Goal: Task Accomplishment & Management: Manage account settings

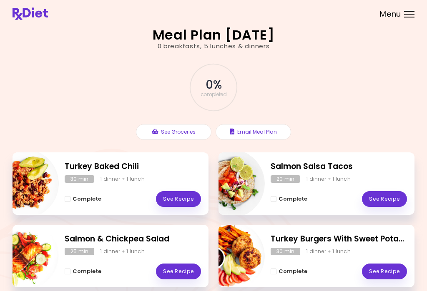
click at [408, 15] on div "Menu" at bounding box center [409, 14] width 10 height 7
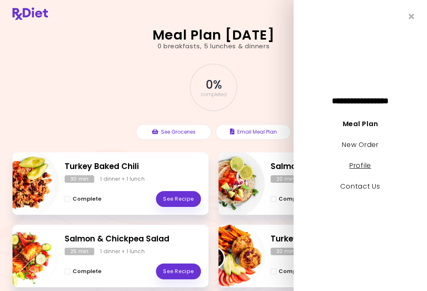
click at [362, 168] on link "Profile" at bounding box center [360, 166] width 22 height 10
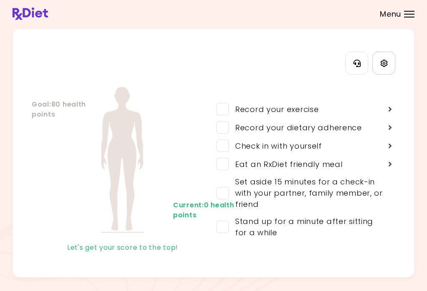
click at [383, 60] on icon "Settings" at bounding box center [383, 63] width 7 height 7
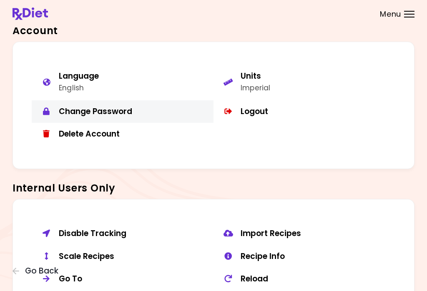
scroll to position [568, 0]
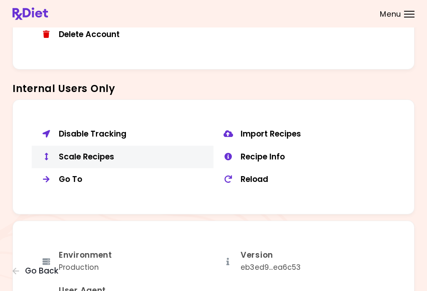
click at [102, 152] on div "Scale Recipes" at bounding box center [133, 157] width 148 height 10
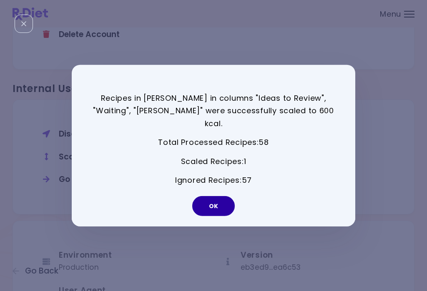
click at [216, 200] on button "OK" at bounding box center [213, 206] width 42 height 20
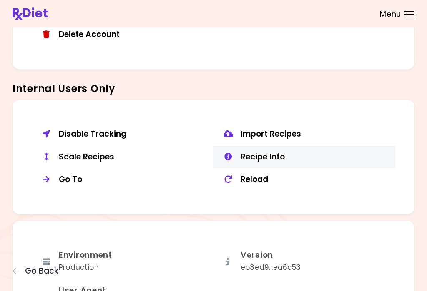
click at [277, 152] on div "Recipe Info" at bounding box center [314, 157] width 148 height 10
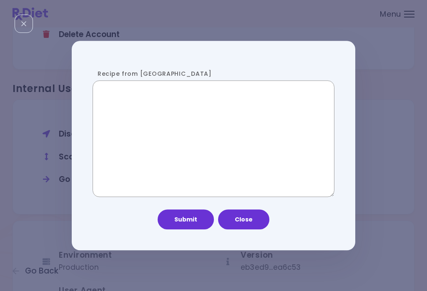
click at [212, 163] on textarea "Recipe from [GEOGRAPHIC_DATA]" at bounding box center [213, 139] width 242 height 117
paste textarea "**********"
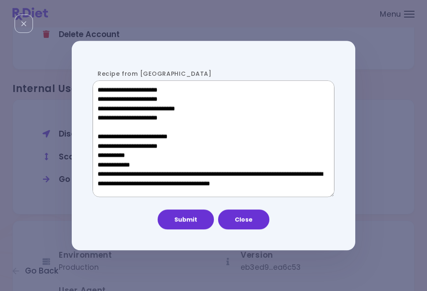
scroll to position [470, 0]
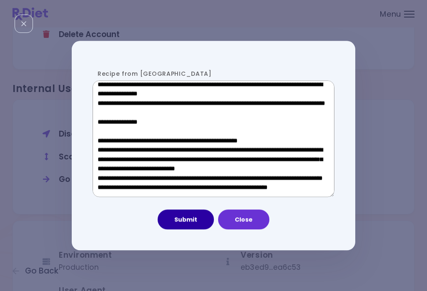
type textarea "**********"
click at [192, 221] on button "Submit" at bounding box center [185, 220] width 56 height 20
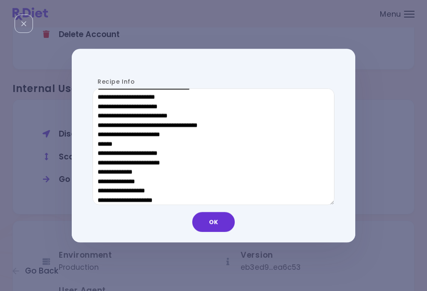
scroll to position [454, 0]
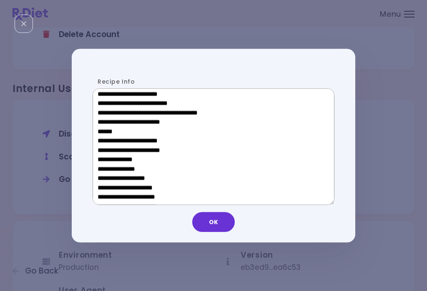
drag, startPoint x: 156, startPoint y: 130, endPoint x: 102, endPoint y: 130, distance: 54.1
click at [102, 130] on textarea "Recipe Info" at bounding box center [213, 147] width 242 height 117
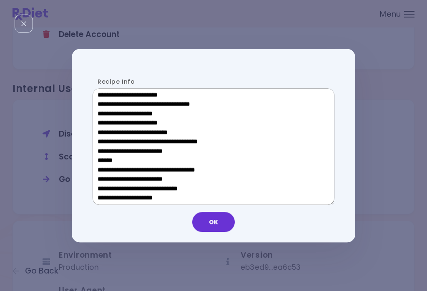
scroll to position [277, 0]
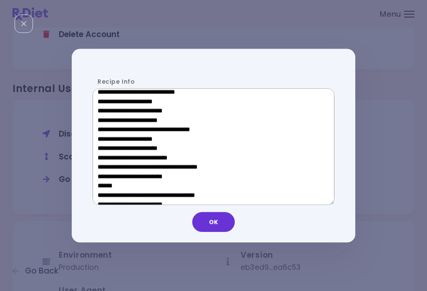
drag, startPoint x: 158, startPoint y: 139, endPoint x: 110, endPoint y: 141, distance: 48.0
click at [110, 141] on textarea "Recipe Info" at bounding box center [213, 147] width 242 height 117
click at [209, 225] on button "OK" at bounding box center [213, 222] width 42 height 20
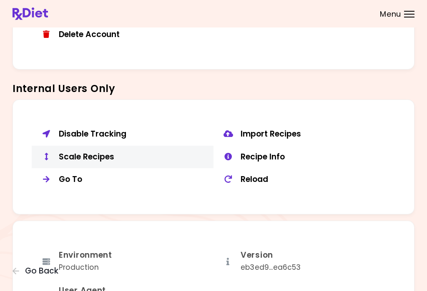
click at [97, 153] on div "Scale Recipes" at bounding box center [133, 157] width 148 height 10
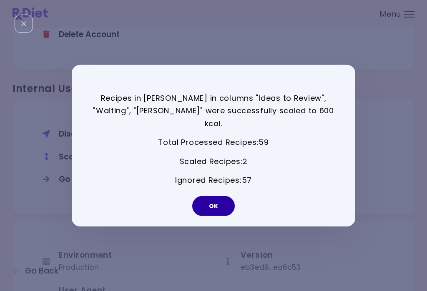
click at [205, 196] on button "OK" at bounding box center [213, 206] width 42 height 20
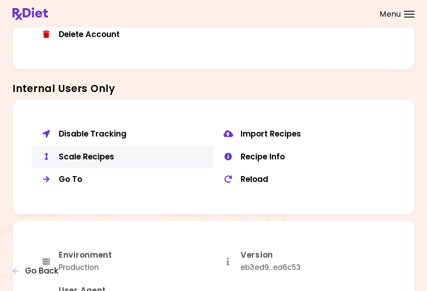
click at [102, 152] on div "Scale Recipes" at bounding box center [133, 157] width 148 height 10
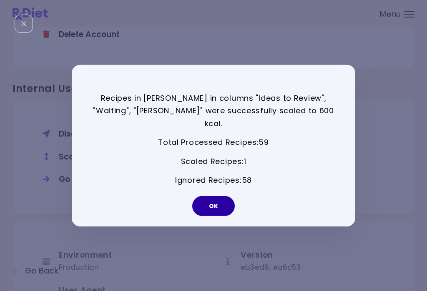
click at [221, 202] on button "OK" at bounding box center [213, 206] width 42 height 20
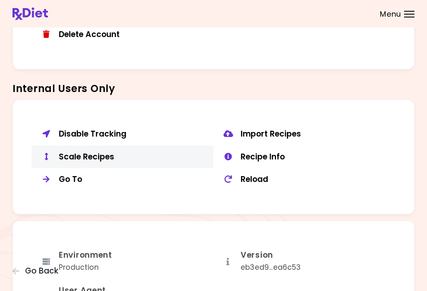
click at [108, 152] on div "Scale Recipes" at bounding box center [133, 157] width 148 height 10
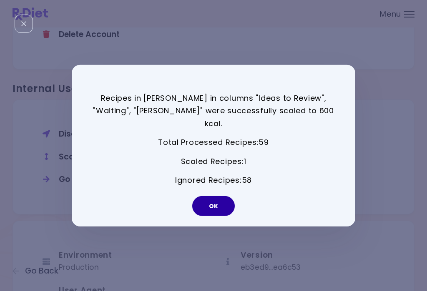
click at [226, 196] on button "OK" at bounding box center [213, 206] width 42 height 20
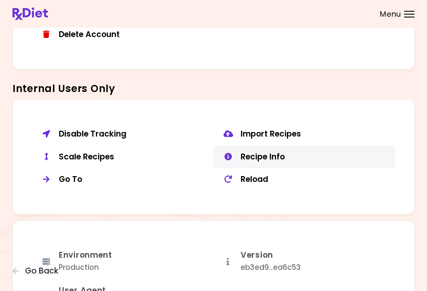
click at [279, 152] on div "Recipe Info" at bounding box center [314, 157] width 148 height 10
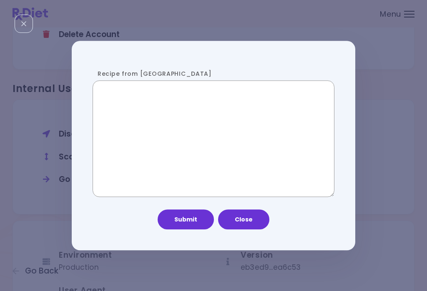
click at [175, 125] on textarea "Recipe from [GEOGRAPHIC_DATA]" at bounding box center [213, 139] width 242 height 117
paste textarea "**********"
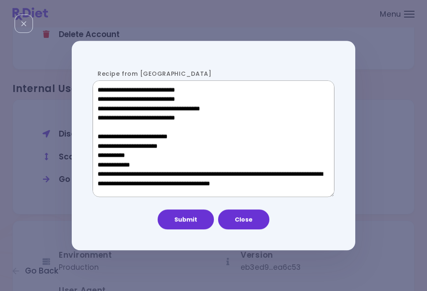
scroll to position [470, 0]
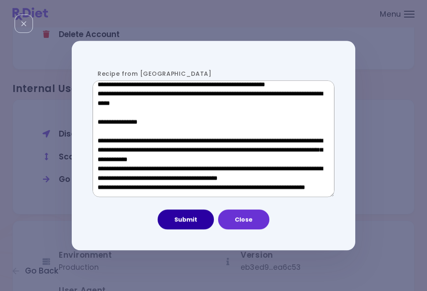
type textarea "**********"
click at [188, 219] on button "Submit" at bounding box center [185, 220] width 56 height 20
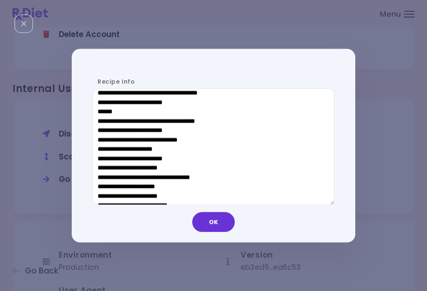
scroll to position [452, 0]
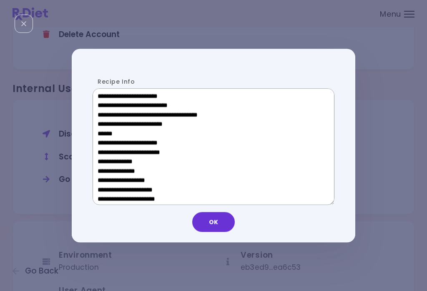
drag, startPoint x: 165, startPoint y: 131, endPoint x: 102, endPoint y: 132, distance: 62.5
click at [102, 132] on textarea "Recipe Info" at bounding box center [213, 147] width 242 height 117
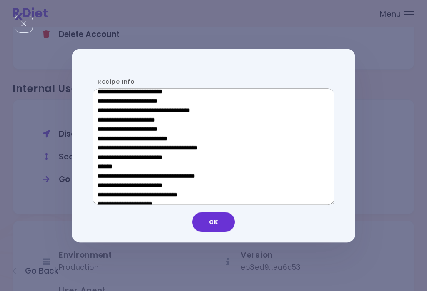
scroll to position [296, 0]
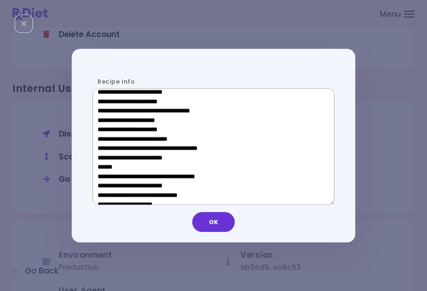
drag, startPoint x: 155, startPoint y: 122, endPoint x: 111, endPoint y: 122, distance: 44.2
click at [111, 122] on textarea "Recipe Info" at bounding box center [213, 147] width 242 height 117
